Goal: Task Accomplishment & Management: Complete application form

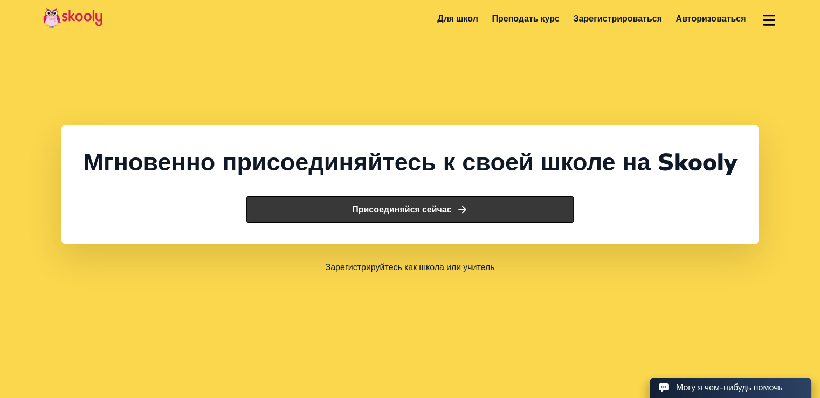
click at [478, 223] on button "Присоединяйся сейчас" at bounding box center [409, 209] width 327 height 27
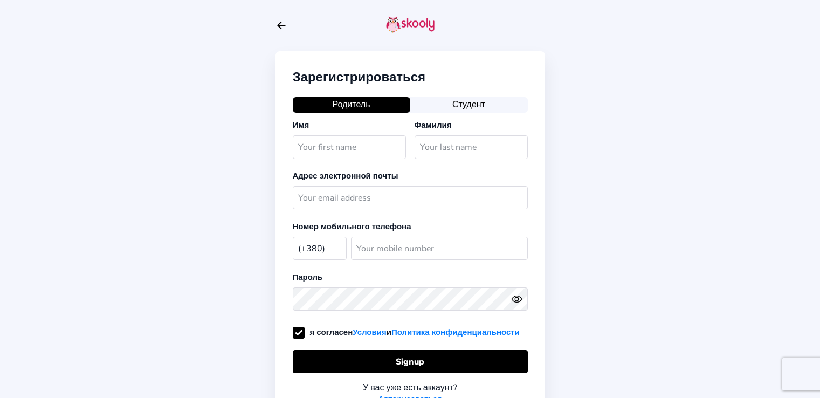
select select "UA"
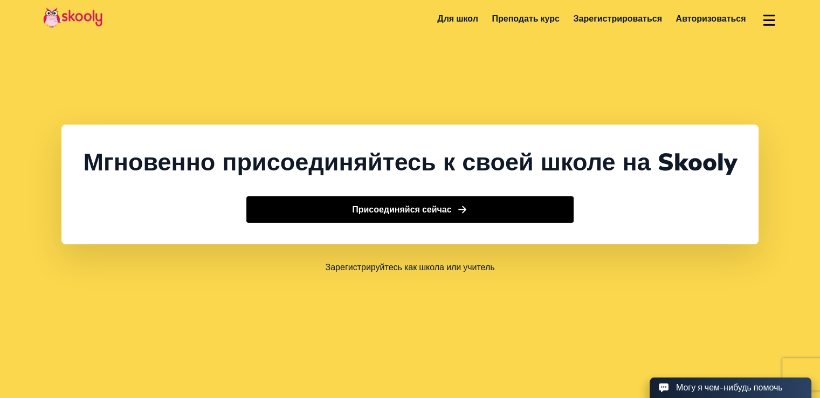
click at [645, 19] on link "Зарегистрироваться" at bounding box center [618, 18] width 102 height 17
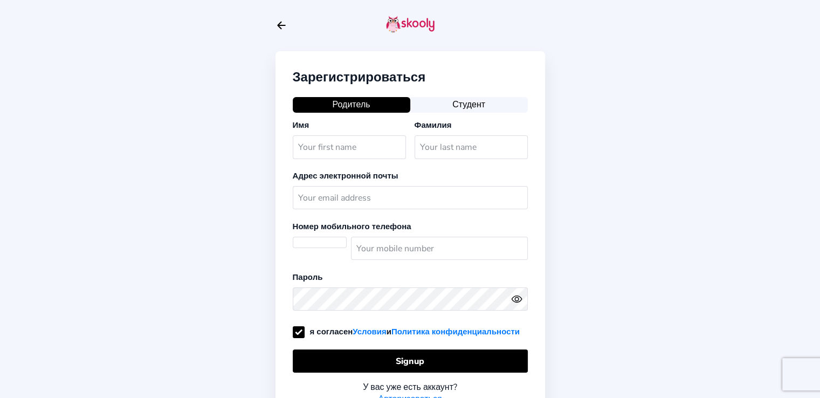
select select "UA"
click at [328, 136] on div "Имя" at bounding box center [352, 141] width 118 height 44
click at [339, 145] on input "text" at bounding box center [349, 146] width 113 height 23
type input "Влад"
click at [451, 144] on input "text" at bounding box center [471, 146] width 113 height 23
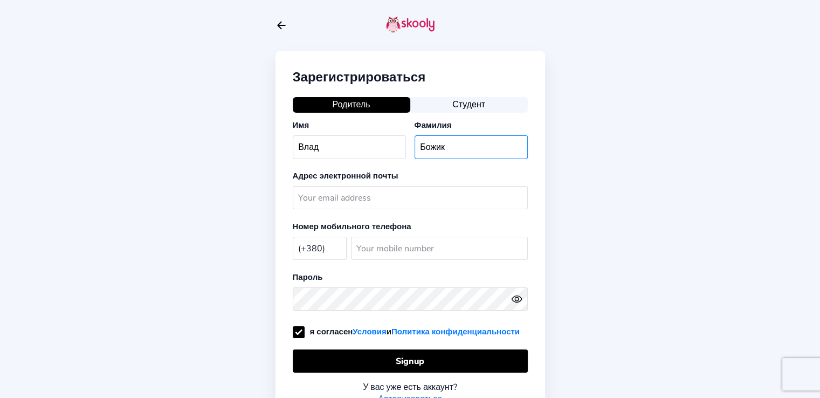
type input "Божик"
click at [358, 194] on input "text" at bounding box center [410, 197] width 235 height 23
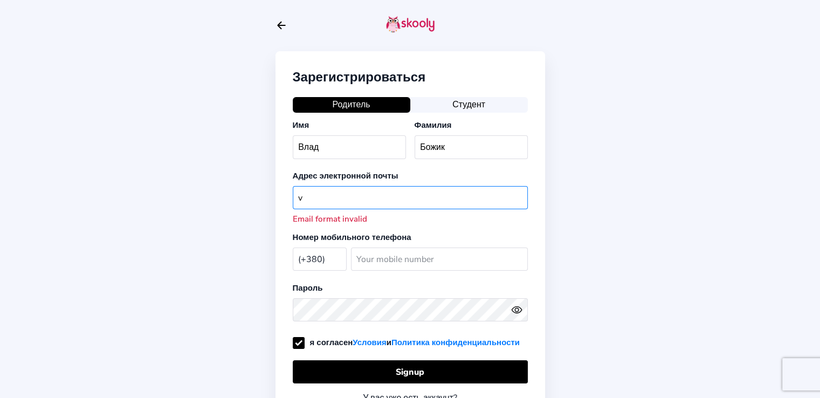
type input "v"
paste input "https://meet.google.com/dqb-xwzj-gow"
type input "https://meet.google.com/dqb-xwzj-gow"
paste input "v.i.bozhyk@student.khai.edu"
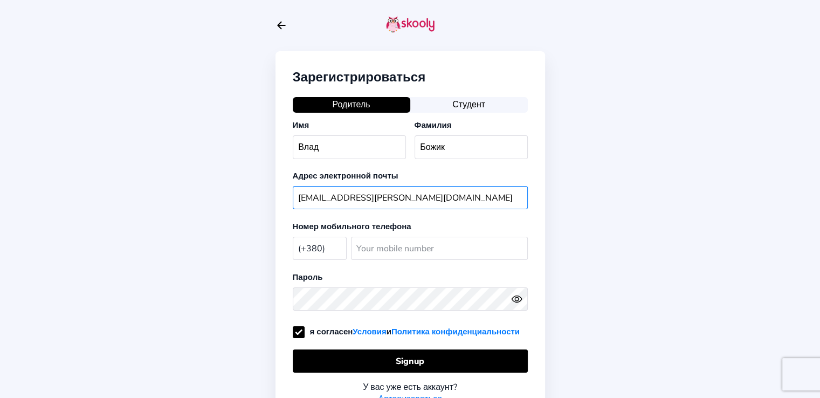
type input "v.i.bozhyk@student.khai.edu"
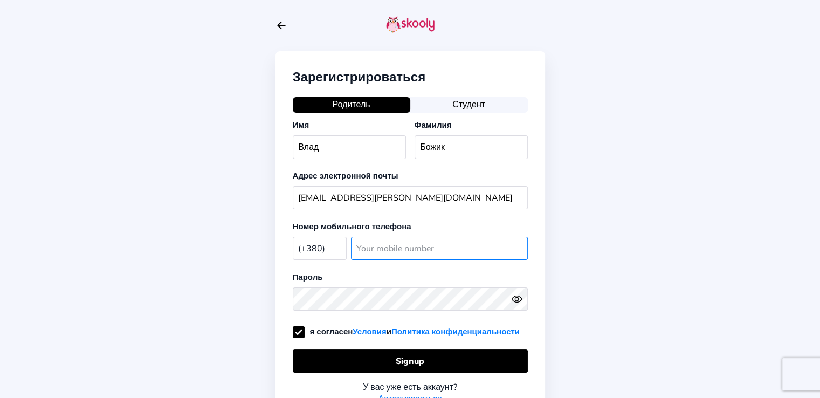
click at [386, 252] on input "number" at bounding box center [439, 248] width 177 height 23
type input "66099513"
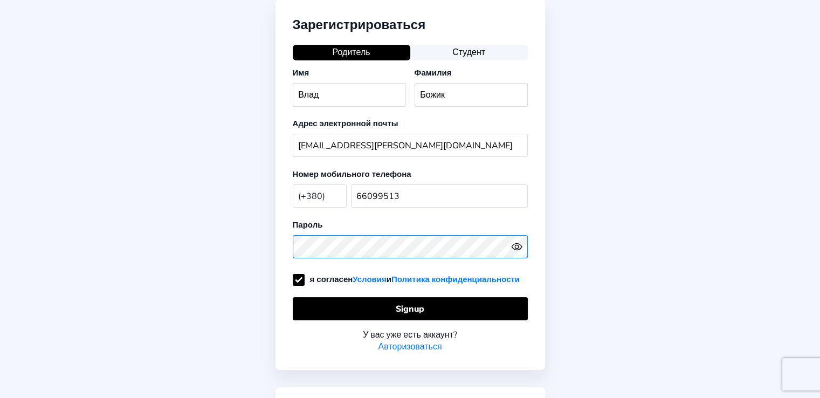
scroll to position [108, 0]
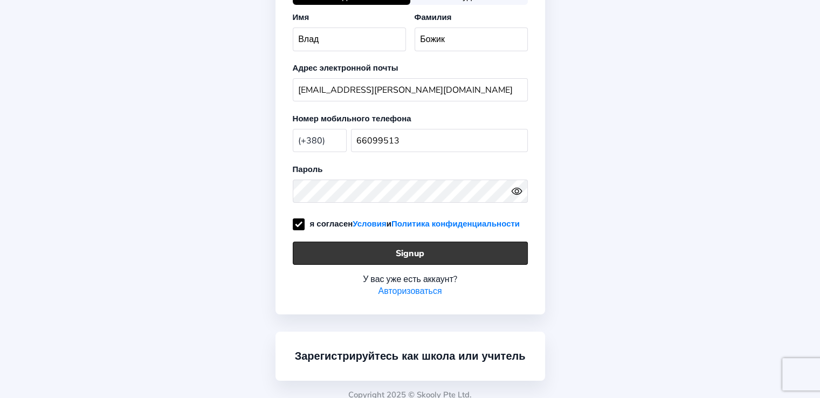
click at [447, 265] on button "Signup" at bounding box center [410, 252] width 235 height 23
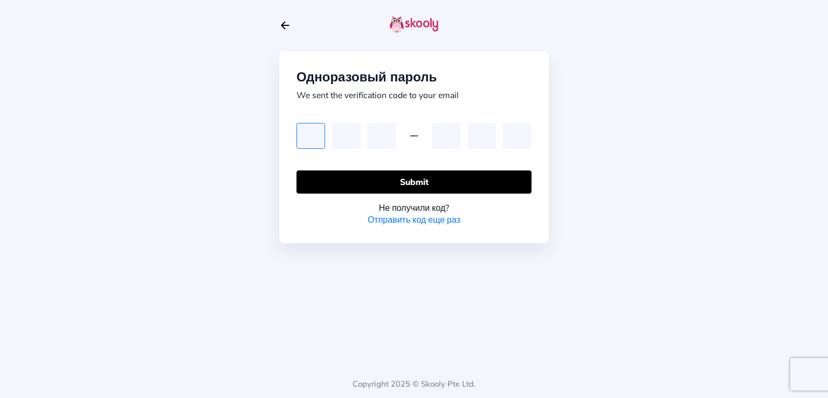
type input "4"
type input "9"
type input "4"
click at [388, 132] on input "4" at bounding box center [382, 136] width 29 height 26
type input "3"
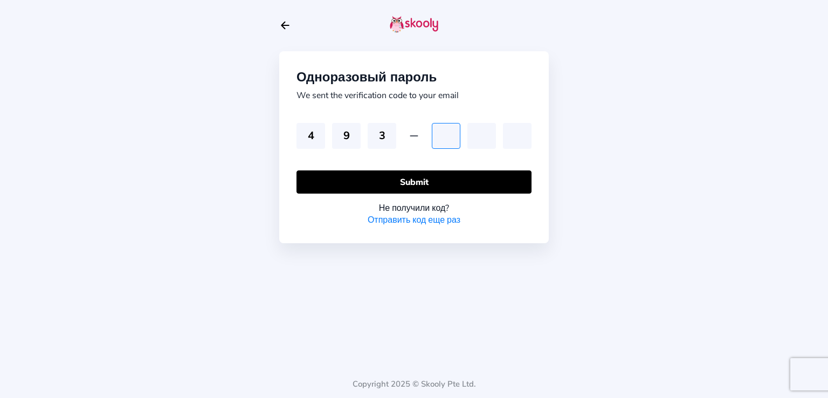
type input "8"
type input "5"
type input "6"
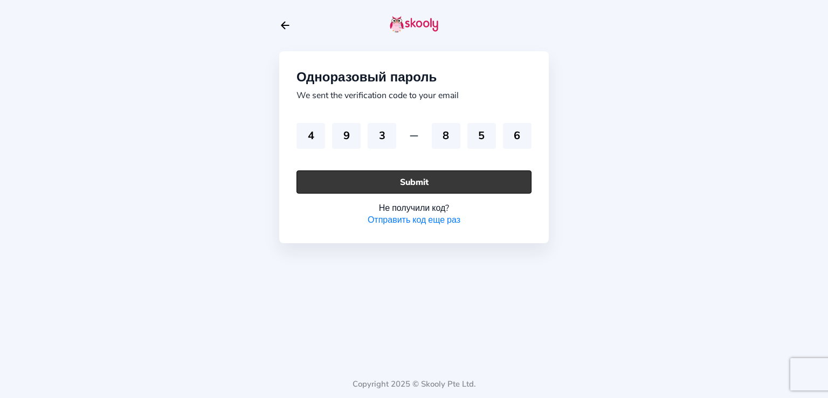
click at [482, 180] on button "Submit" at bounding box center [413, 181] width 235 height 23
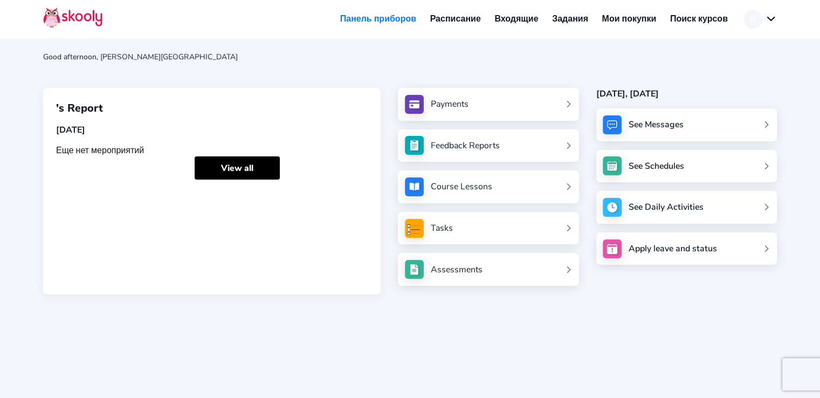
click at [468, 11] on link "Расписание" at bounding box center [455, 18] width 65 height 17
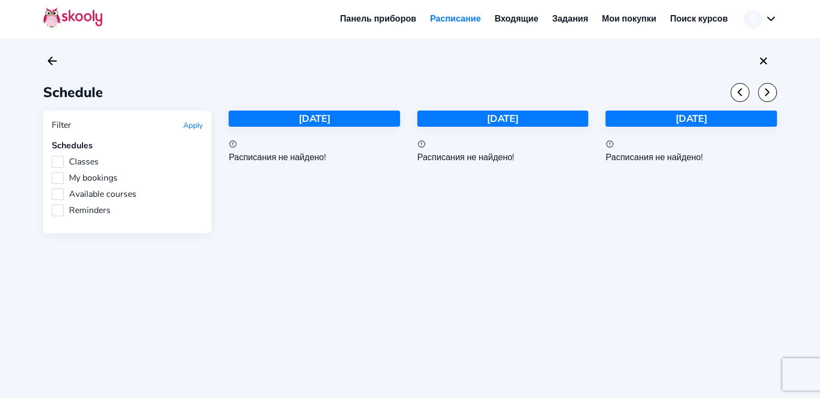
click at [547, 125] on div "Tomorrow" at bounding box center [502, 118] width 171 height 16
drag, startPoint x: 694, startPoint y: 164, endPoint x: 683, endPoint y: 159, distance: 12.1
click at [694, 164] on div "06 Sep 2025 Расписания не найдено!" at bounding box center [690, 171] width 171 height 123
click at [683, 159] on div "Расписания не найдено!" at bounding box center [690, 157] width 171 height 12
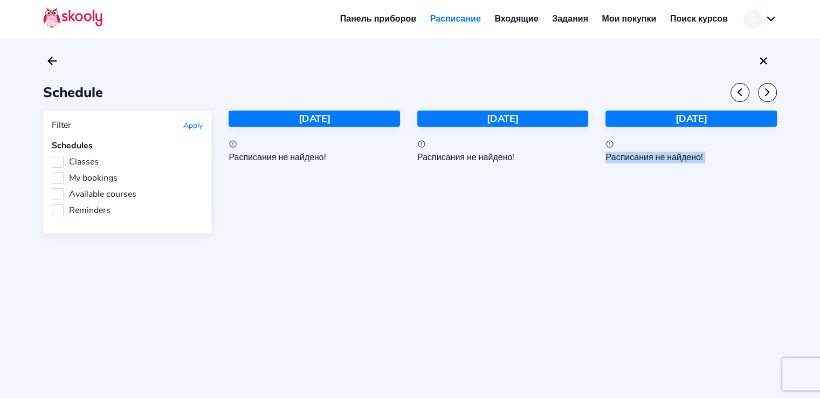
click at [683, 159] on div "Расписания не найдено!" at bounding box center [690, 157] width 171 height 12
click at [649, 158] on div "Расписания не найдено!" at bounding box center [690, 157] width 171 height 12
click at [513, 30] on header "Панель приборов Расписание Входящие Задания Мои покупки Поиск курсов В Мой счет…" at bounding box center [410, 19] width 820 height 38
click at [516, 20] on link "Входящие" at bounding box center [516, 18] width 58 height 17
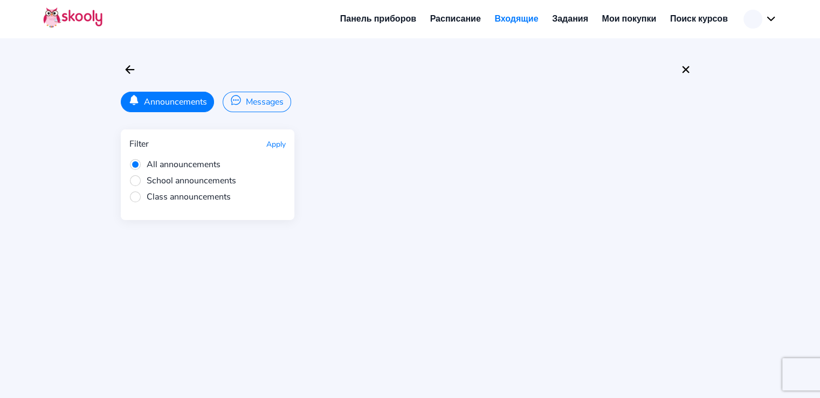
click at [464, 20] on link "Расписание" at bounding box center [455, 18] width 65 height 17
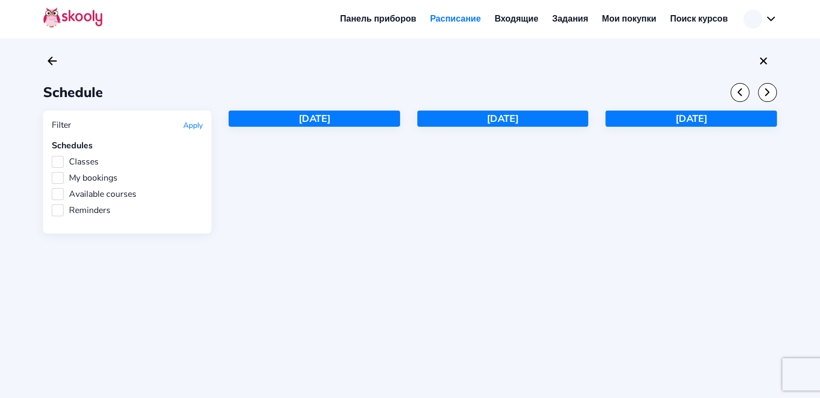
click at [362, 15] on link "Панель приборов" at bounding box center [378, 18] width 90 height 17
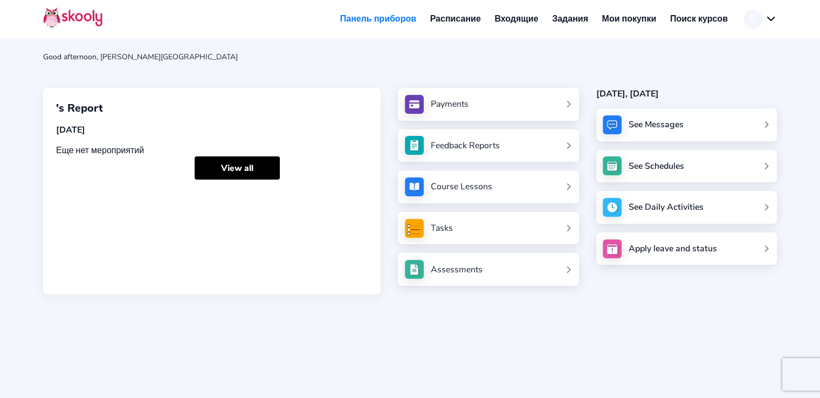
click at [564, 229] on link "Tasks" at bounding box center [488, 228] width 167 height 19
click at [551, 147] on link "Feedback Reports" at bounding box center [488, 145] width 167 height 19
click at [250, 162] on link "View all" at bounding box center [237, 167] width 85 height 23
click at [455, 20] on link "Расписание" at bounding box center [455, 18] width 65 height 17
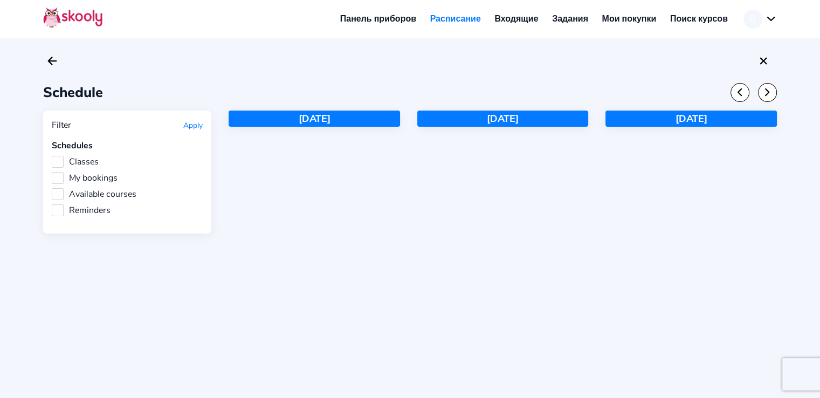
click at [57, 162] on label "Classes" at bounding box center [75, 162] width 47 height 12
click at [52, 156] on input "Classes" at bounding box center [52, 156] width 0 height 0
click at [61, 181] on label "My bookings" at bounding box center [85, 178] width 66 height 12
click at [52, 172] on input "My bookings" at bounding box center [52, 172] width 0 height 0
click at [54, 195] on label "Available courses" at bounding box center [94, 194] width 85 height 12
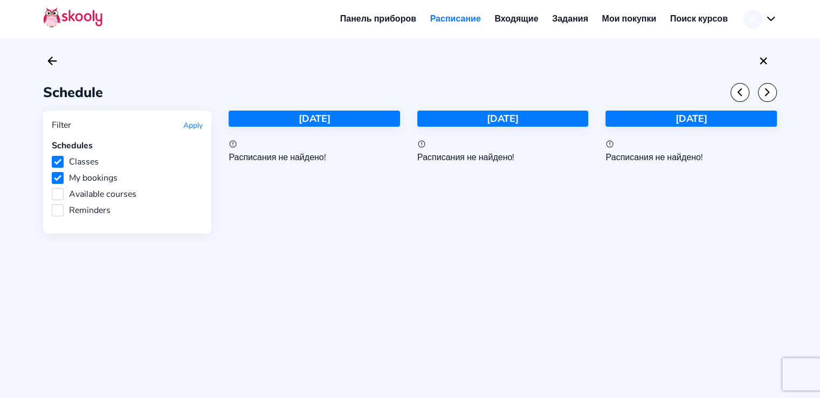
click at [52, 188] on input "Available courses" at bounding box center [52, 188] width 0 height 0
click at [58, 208] on label "Reminders" at bounding box center [81, 210] width 59 height 12
click at [52, 204] on input "Reminders" at bounding box center [52, 204] width 0 height 0
click at [59, 192] on label "Available courses" at bounding box center [94, 194] width 85 height 12
click at [52, 188] on input "Available courses" at bounding box center [52, 188] width 0 height 0
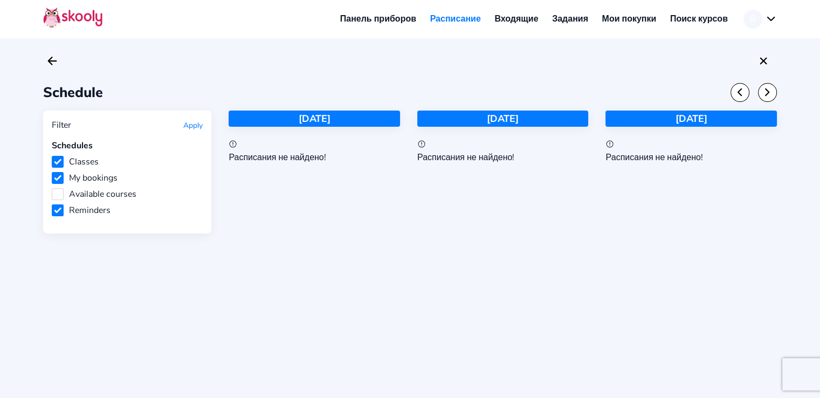
click at [60, 178] on label "My bookings" at bounding box center [85, 178] width 66 height 12
click at [52, 172] on input "My bookings" at bounding box center [52, 172] width 0 height 0
click at [54, 201] on div "Schedules Classes My bookings Available courses Reminders" at bounding box center [127, 178] width 151 height 77
click at [50, 199] on div "Filter Apply Schedules Classes My bookings Available courses Reminders" at bounding box center [127, 171] width 168 height 123
click at [53, 209] on label "Reminders" at bounding box center [81, 210] width 59 height 12
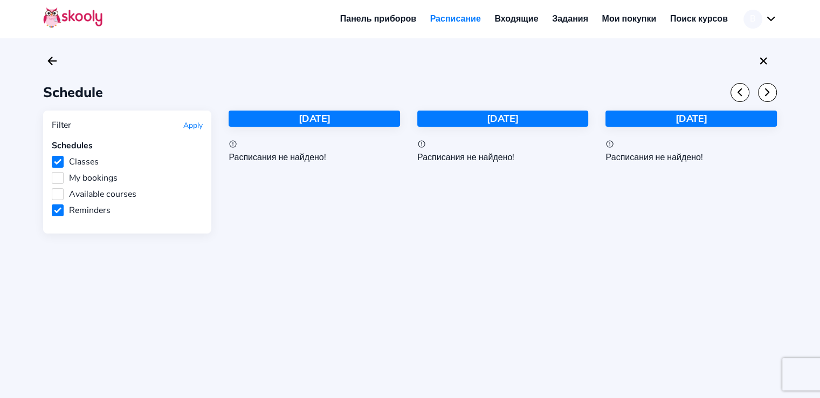
click at [52, 204] on input "Reminders" at bounding box center [52, 204] width 0 height 0
click at [763, 92] on icon "Chevron Forward" at bounding box center [767, 92] width 12 height 12
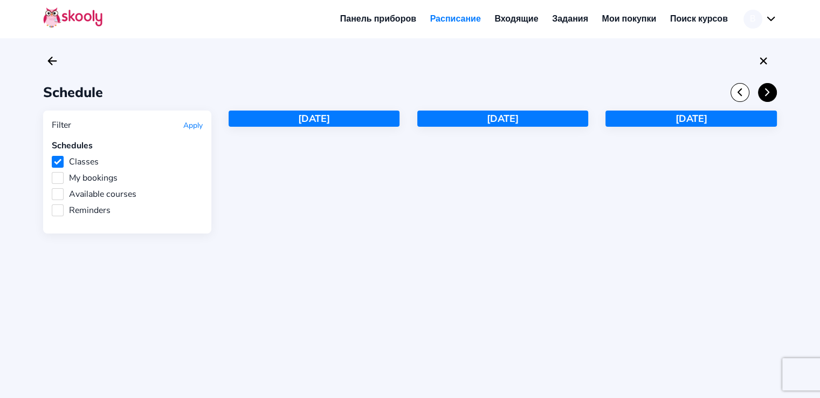
click at [763, 92] on icon "Chevron Forward" at bounding box center [767, 92] width 12 height 12
click at [768, 93] on icon "chevron forward outline" at bounding box center [766, 92] width 3 height 7
click at [744, 95] on icon "Chevron Back" at bounding box center [740, 92] width 12 height 12
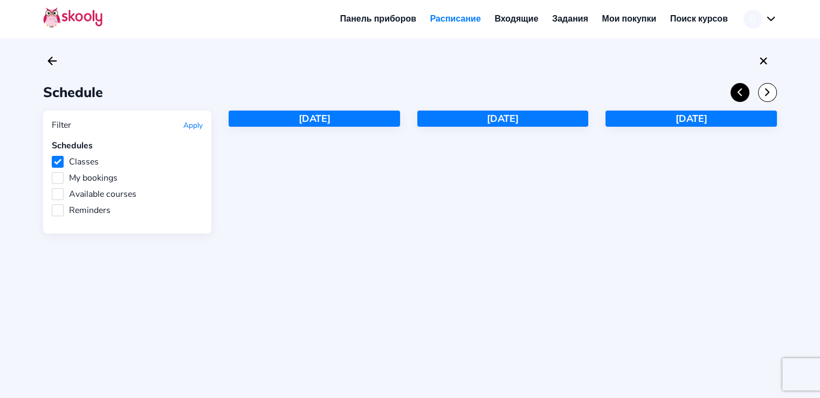
click at [744, 95] on icon "Chevron Back" at bounding box center [740, 92] width 12 height 12
click at [763, 61] on icon "close" at bounding box center [763, 60] width 7 height 7
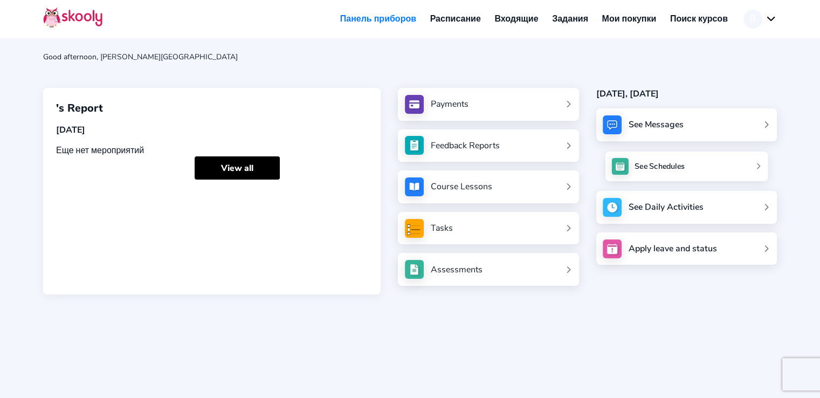
click at [715, 171] on link "See Schedules" at bounding box center [686, 166] width 163 height 30
click at [513, 100] on link "Payments" at bounding box center [488, 104] width 167 height 19
click at [508, 272] on link "Assessments" at bounding box center [488, 269] width 167 height 19
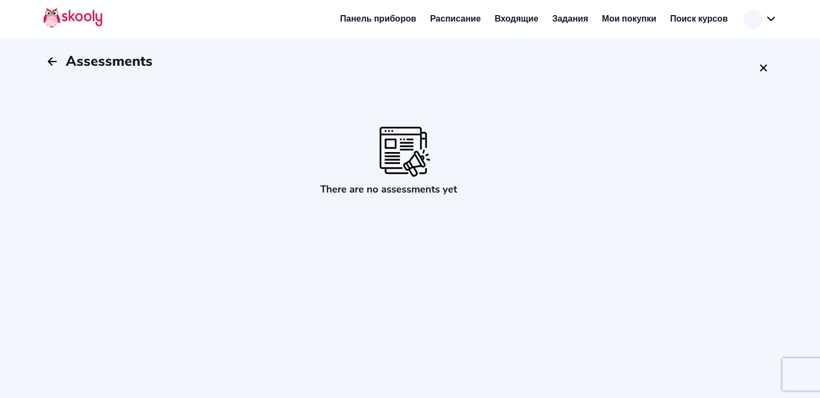
click at [405, 191] on h3 "There are no assessments yet" at bounding box center [682, 189] width 725 height 14
drag, startPoint x: 410, startPoint y: 193, endPoint x: 416, endPoint y: 194, distance: 6.0
click at [412, 194] on h3 "There are no assessments yet" at bounding box center [682, 189] width 725 height 14
drag, startPoint x: 438, startPoint y: 195, endPoint x: 445, endPoint y: 192, distance: 6.8
click at [441, 194] on h3 "There are no assessments yet" at bounding box center [682, 189] width 725 height 14
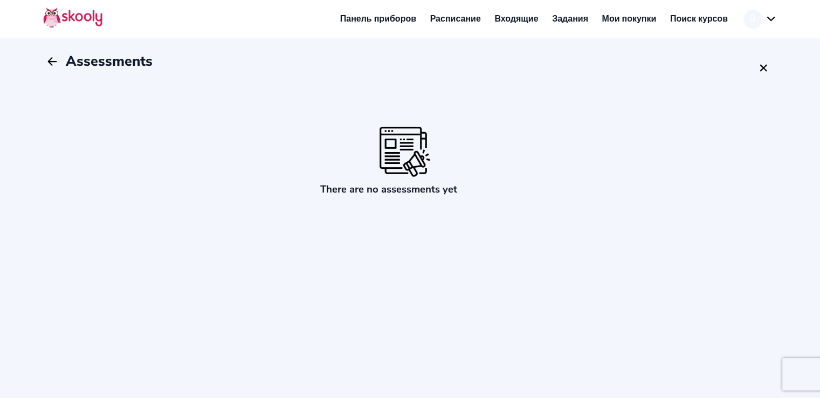
drag, startPoint x: 445, startPoint y: 192, endPoint x: 451, endPoint y: 190, distance: 6.5
click at [448, 191] on h3 "There are no assessments yet" at bounding box center [682, 189] width 725 height 14
click at [757, 23] on button "В" at bounding box center [759, 19] width 33 height 19
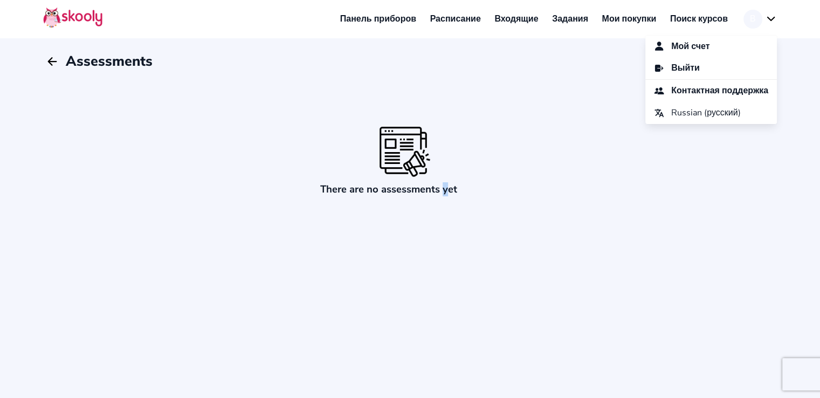
click at [622, 24] on link "Мои покупки" at bounding box center [629, 18] width 68 height 17
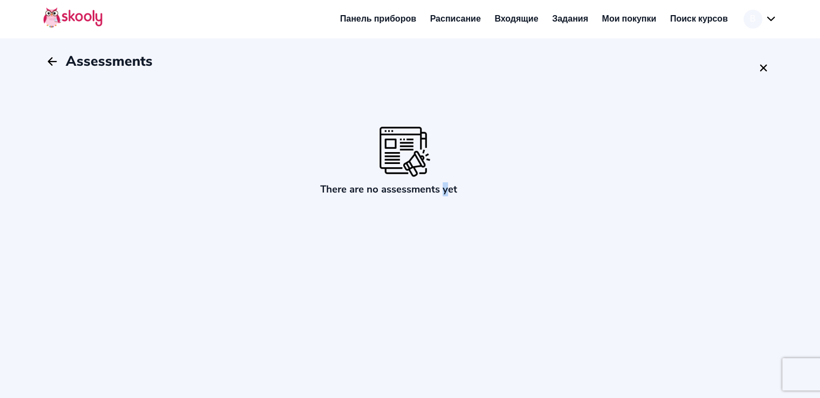
click at [605, 14] on link "Мои покупки" at bounding box center [629, 18] width 68 height 17
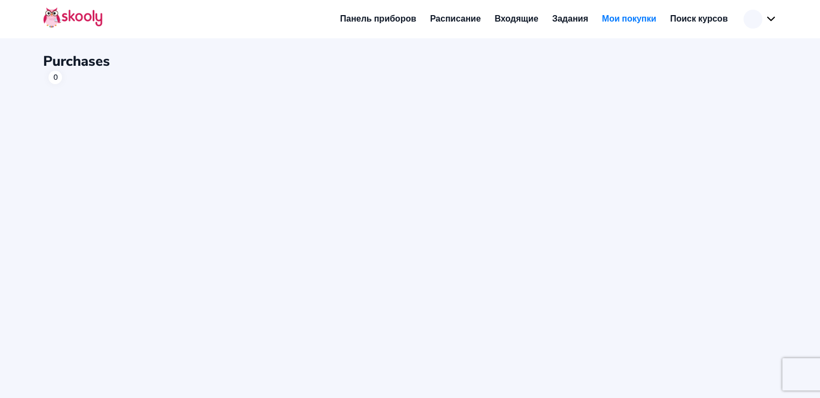
click at [570, 15] on link "Задания" at bounding box center [570, 18] width 50 height 17
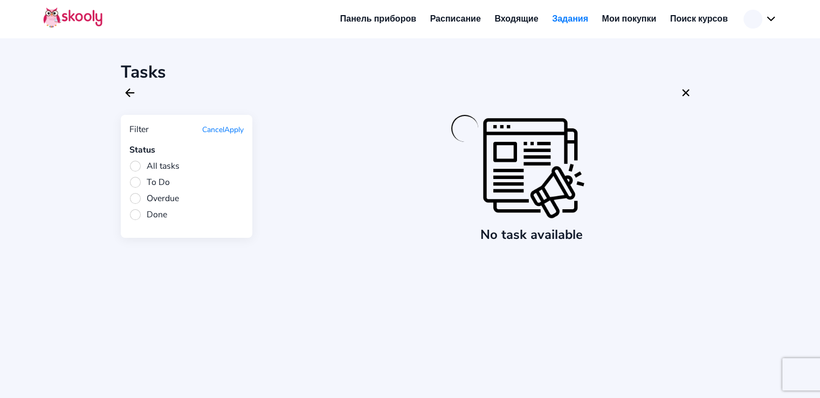
click at [510, 19] on link "Входящие" at bounding box center [516, 18] width 58 height 17
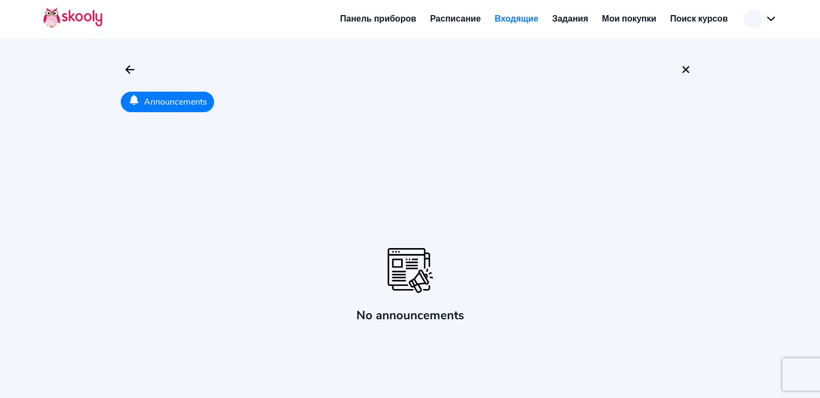
click at [481, 20] on link "Расписание" at bounding box center [455, 18] width 65 height 17
